Goal: Information Seeking & Learning: Learn about a topic

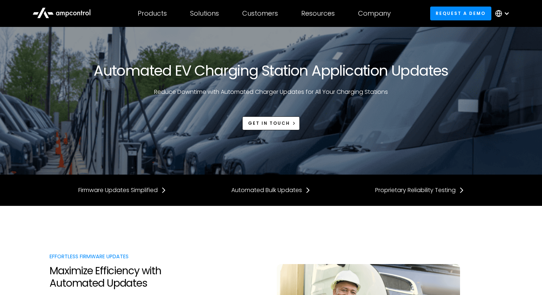
click at [451, 109] on div "Automated EV Charging Station Application Updates Reduce Downtime with Automate…" at bounding box center [271, 96] width 443 height 68
click at [478, 154] on div "Automated EV Charging Station Application Updates Reduce Downtime with Automate…" at bounding box center [271, 96] width 443 height 138
drag, startPoint x: 515, startPoint y: 149, endPoint x: 347, endPoint y: 5, distance: 221.1
